Goal: Find specific page/section: Find specific page/section

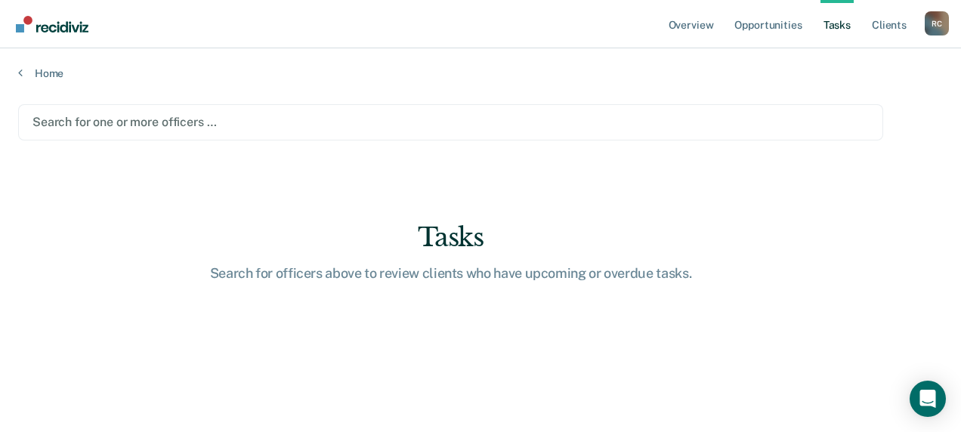
click at [171, 121] on div at bounding box center [450, 121] width 836 height 17
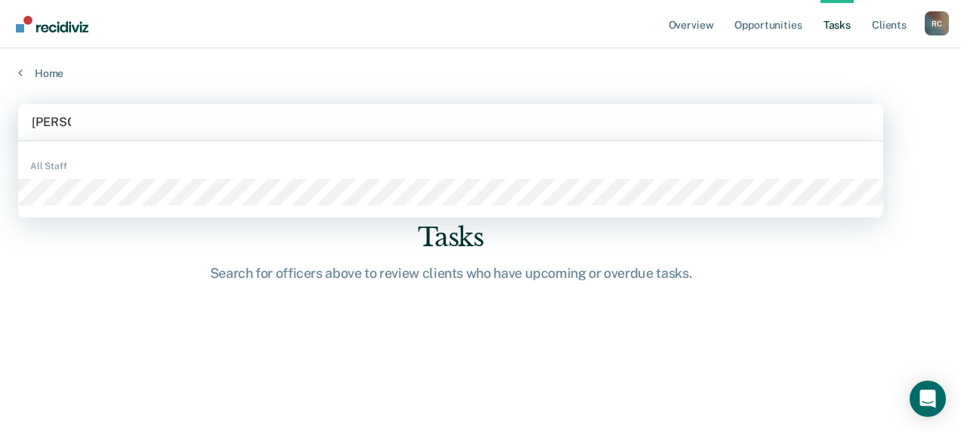
type input "[PERSON_NAME]"
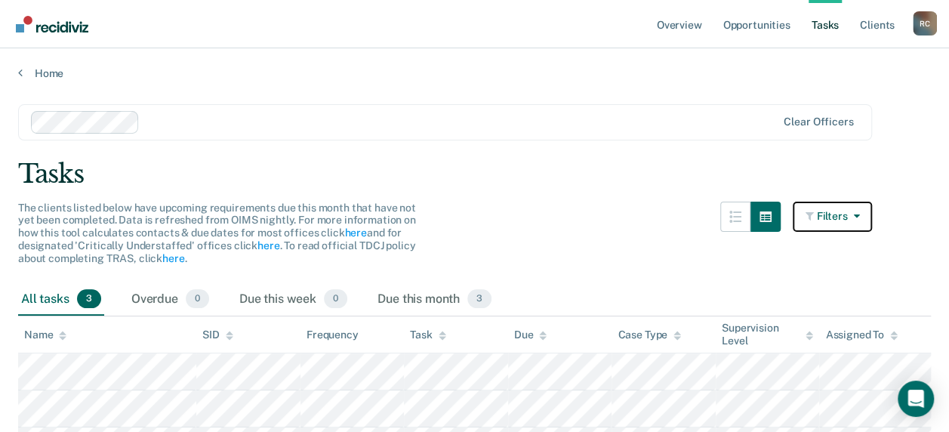
click at [844, 219] on button "Filters" at bounding box center [833, 217] width 80 height 30
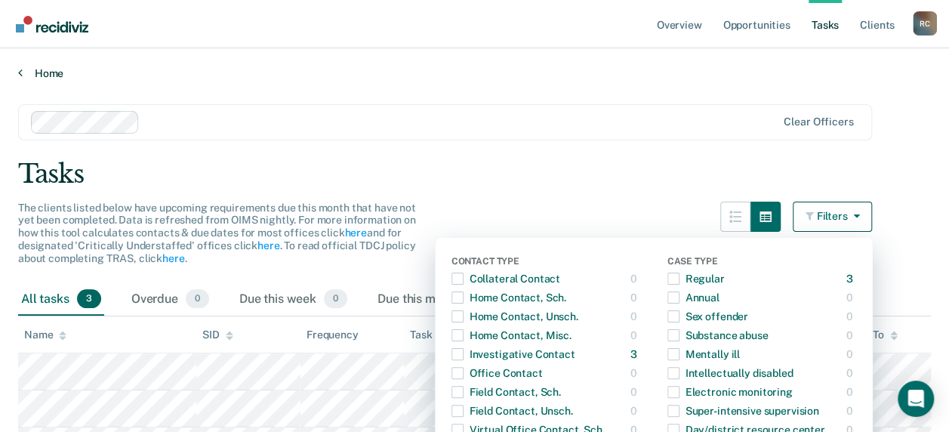
click at [509, 67] on link "Home" at bounding box center [474, 73] width 913 height 14
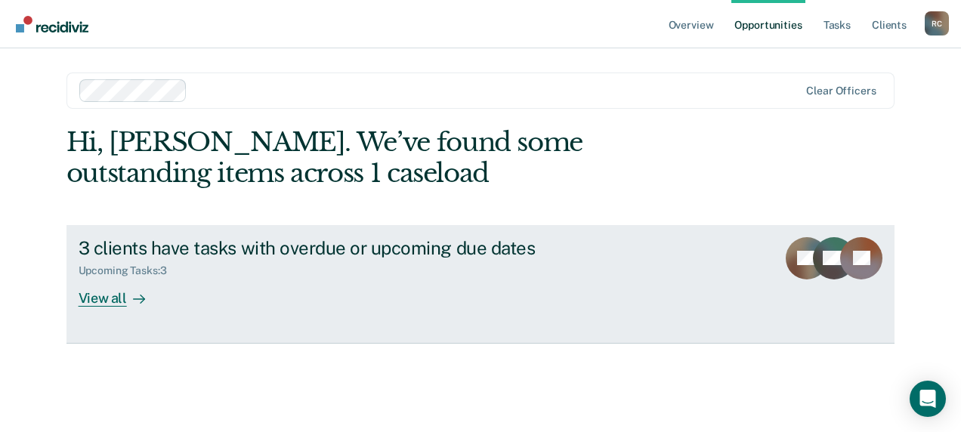
click at [95, 298] on div "View all" at bounding box center [121, 291] width 85 height 29
